Goal: Check status: Check status

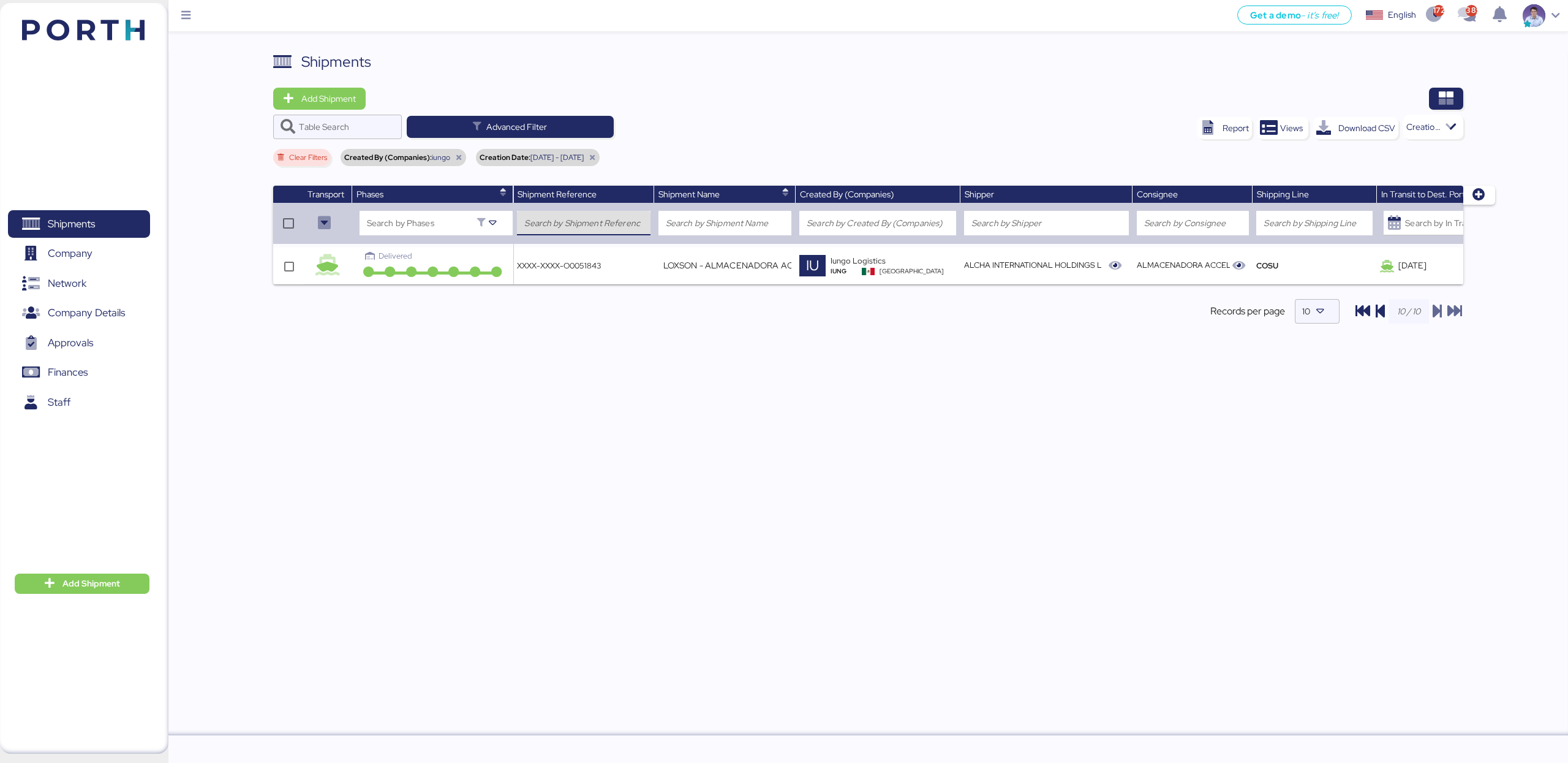
click at [592, 220] on input "search" at bounding box center [583, 222] width 119 height 15
paste input "O0051950"
type input "O0051950"
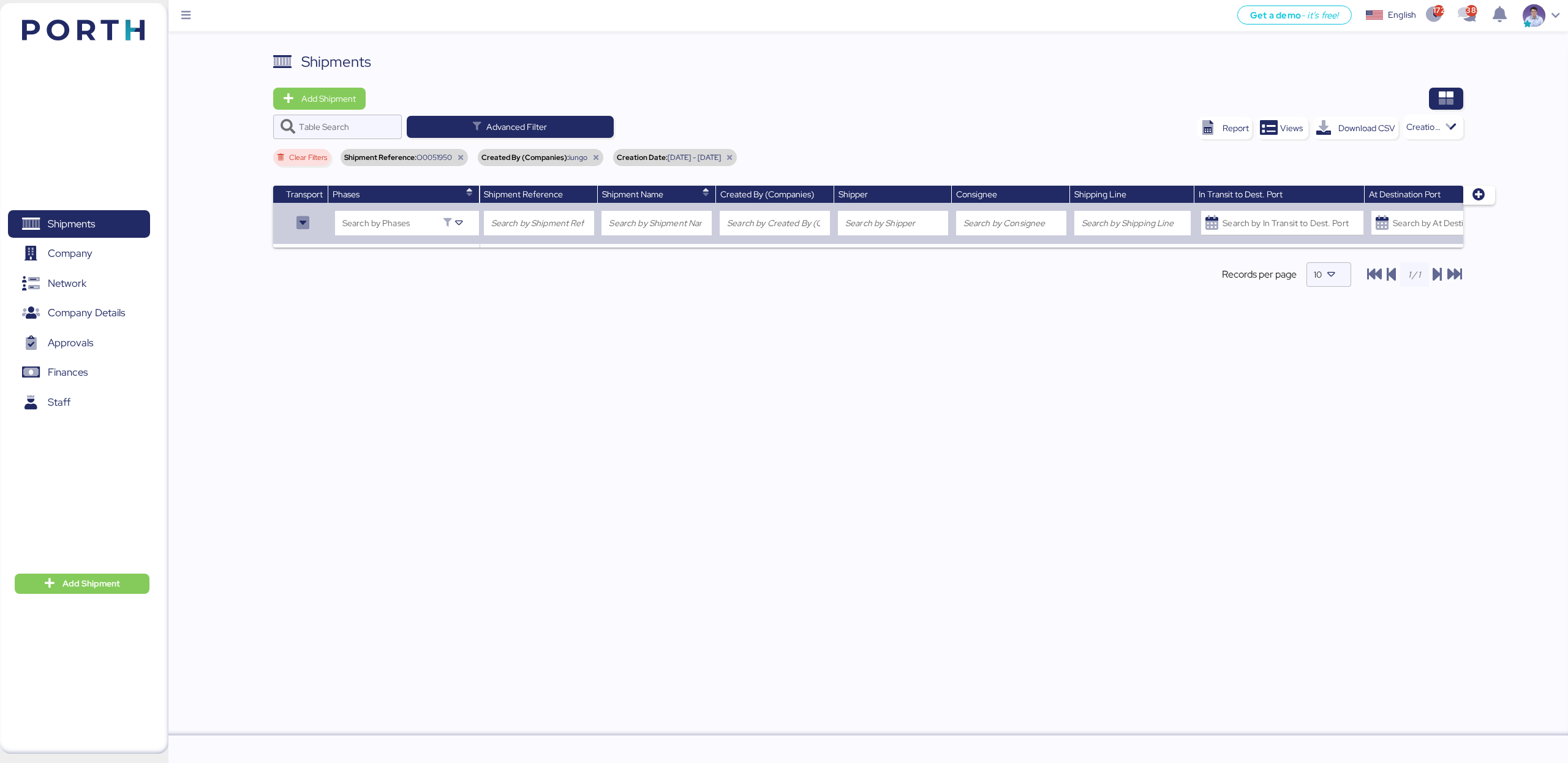
click at [733, 155] on icon at bounding box center [729, 157] width 7 height 7
click at [1437, 91] on span "button" at bounding box center [1446, 98] width 34 height 22
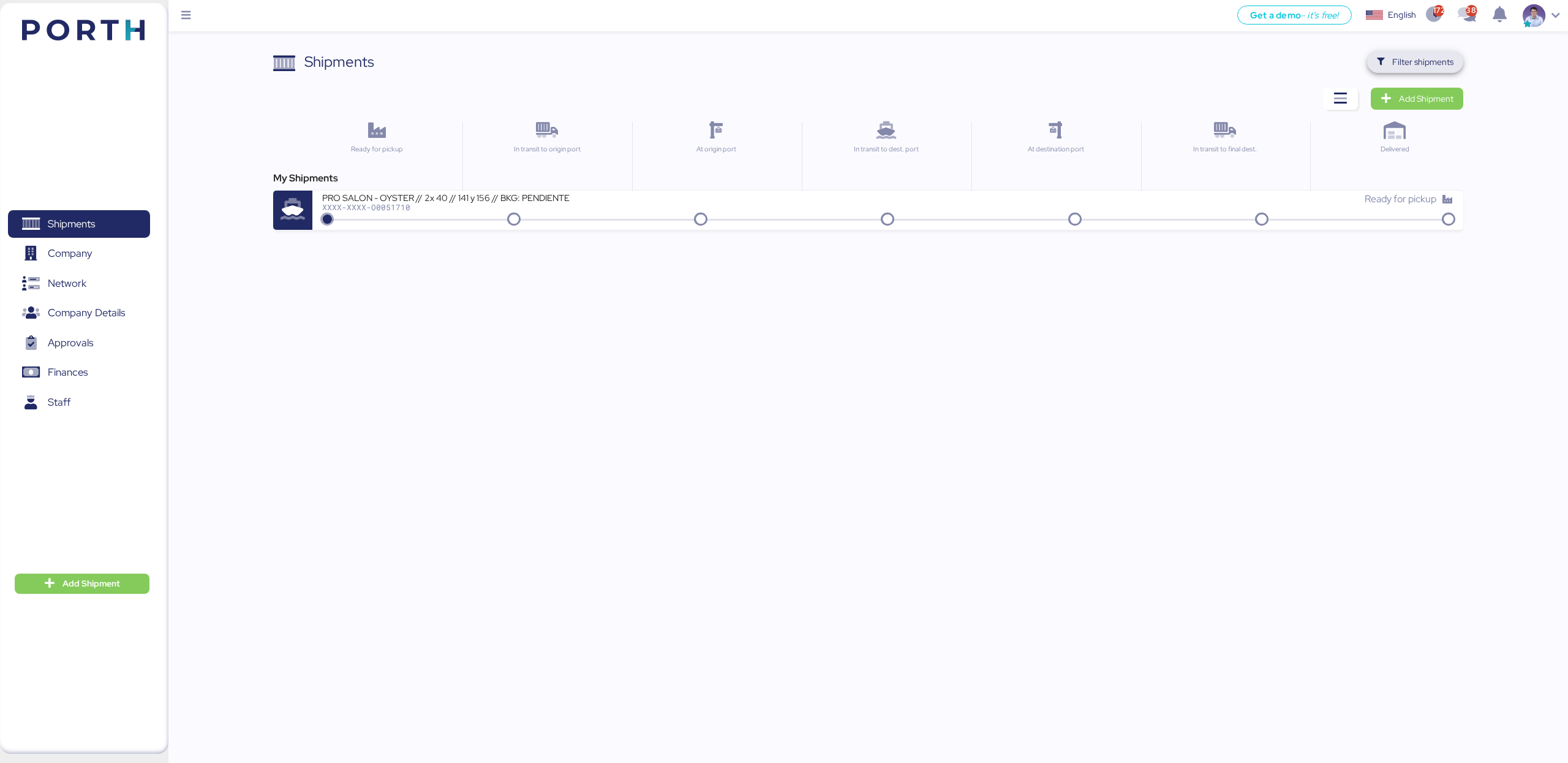
click at [1391, 66] on span "Filter shipments" at bounding box center [1415, 62] width 77 height 17
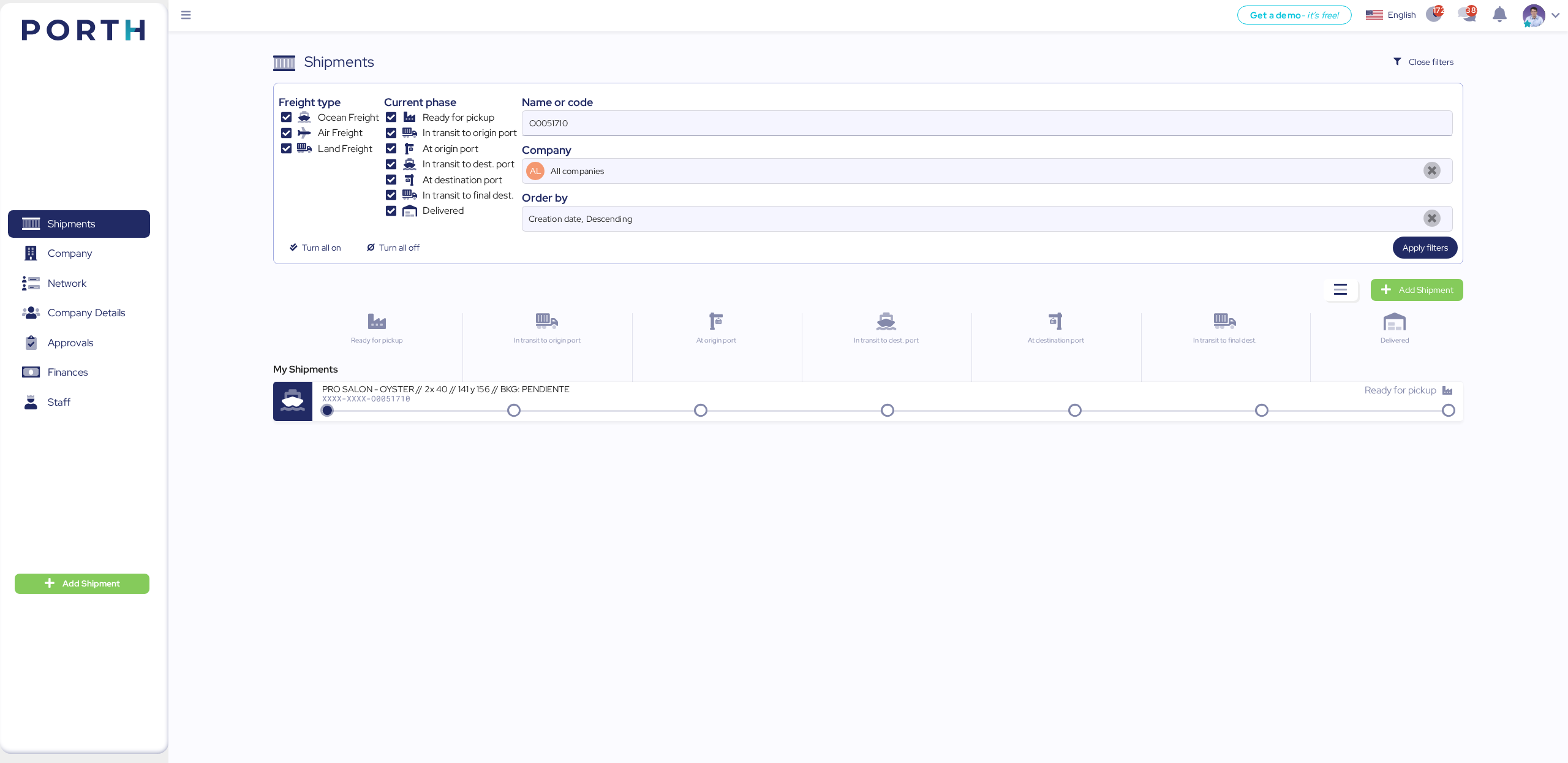
click at [771, 127] on input "O0051710" at bounding box center [987, 123] width 930 height 25
paste input "95"
type input "O0051950"
click at [1428, 248] on span "Apply filters" at bounding box center [1425, 247] width 45 height 15
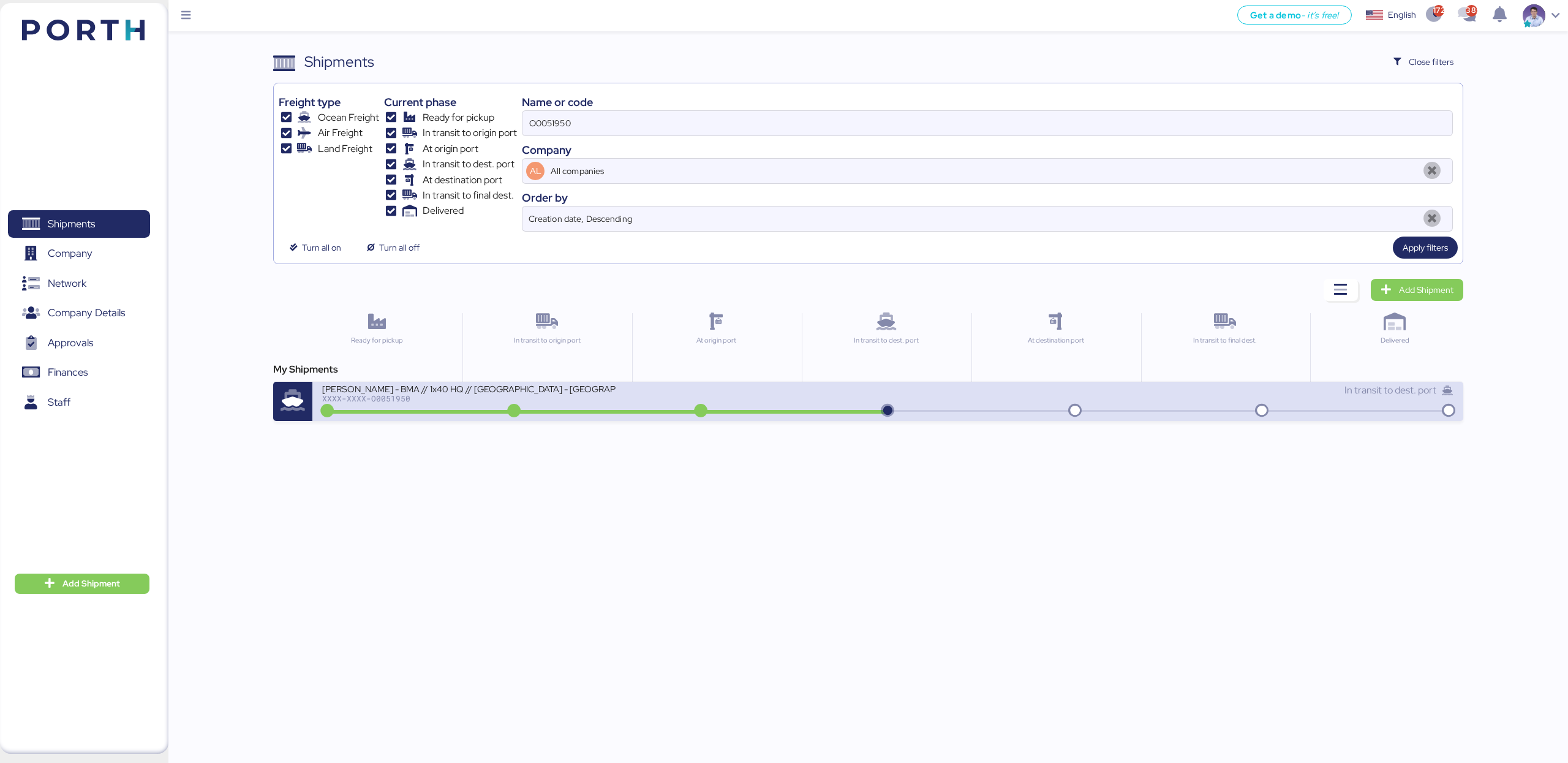
click at [647, 390] on div "[PERSON_NAME] - BMA // 1x40 HQ // [GEOGRAPHIC_DATA] - [GEOGRAPHIC_DATA] // MBL:…" at bounding box center [605, 396] width 565 height 26
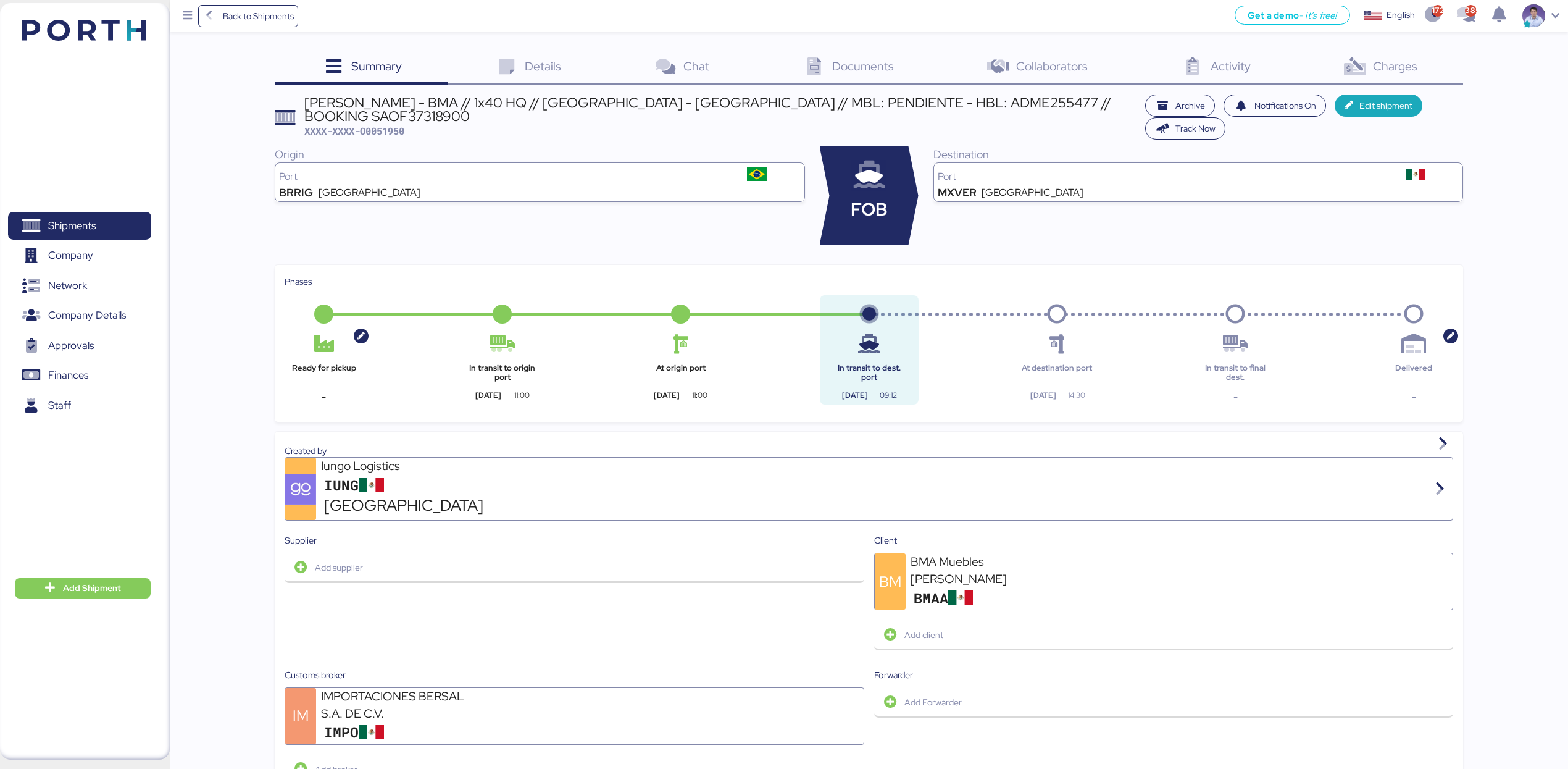
click at [538, 70] on span "Details" at bounding box center [543, 66] width 36 height 16
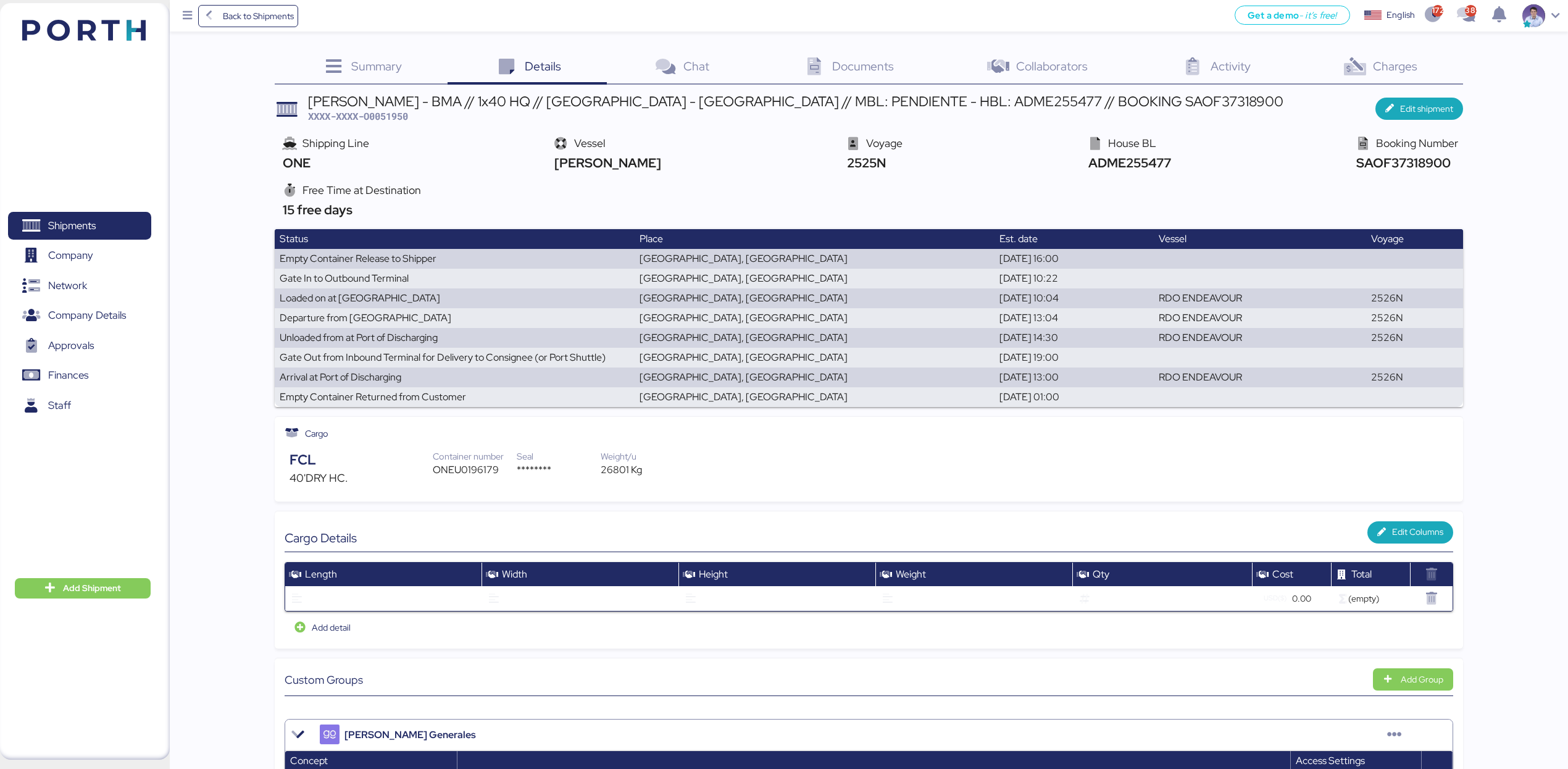
click at [1390, 70] on span "Charges" at bounding box center [1395, 66] width 45 height 16
